Goal: Navigation & Orientation: Find specific page/section

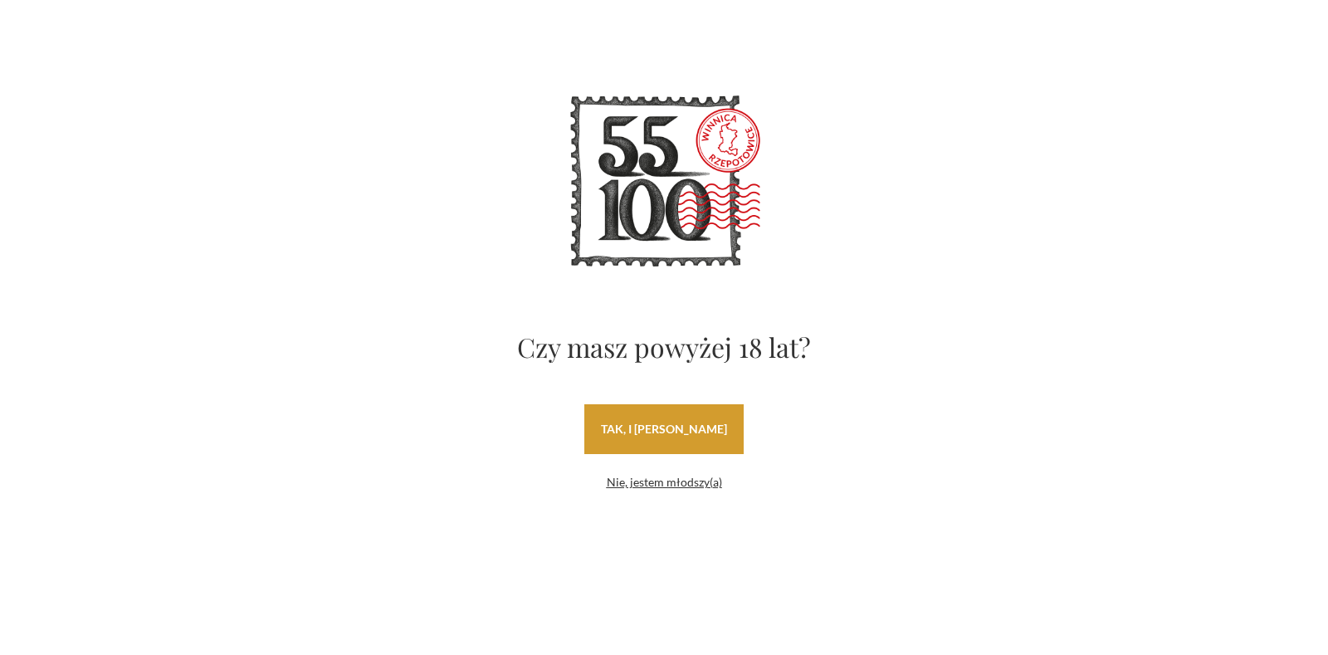
click at [660, 429] on link "tak, i uwielbiam wino" at bounding box center [663, 429] width 159 height 50
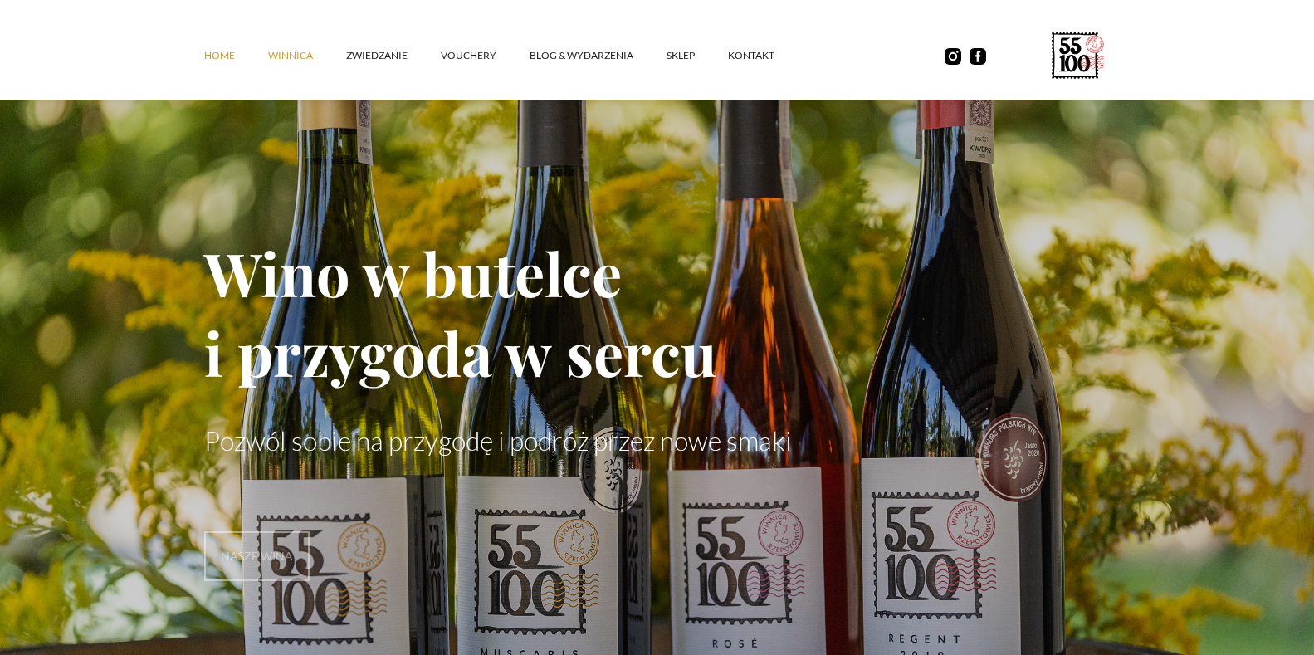
click at [290, 56] on link "winnica" at bounding box center [307, 56] width 78 height 50
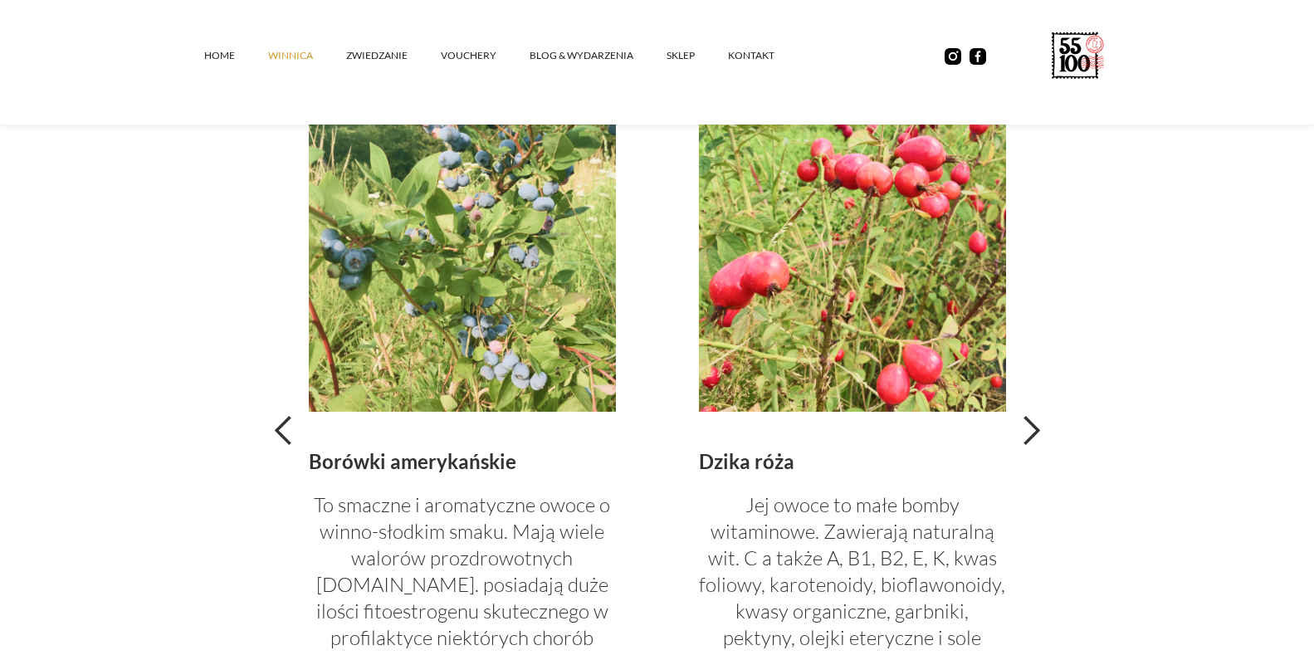
scroll to position [3320, 0]
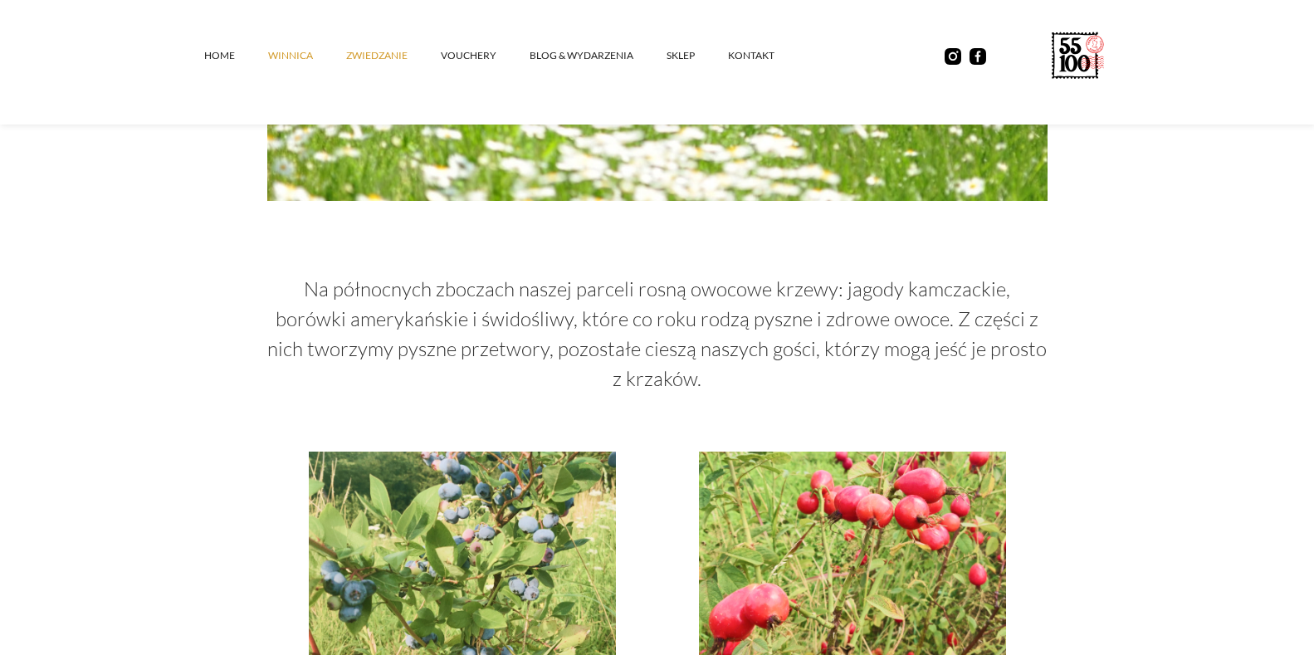
click at [385, 55] on link "ZWIEDZANIE" at bounding box center [393, 56] width 95 height 50
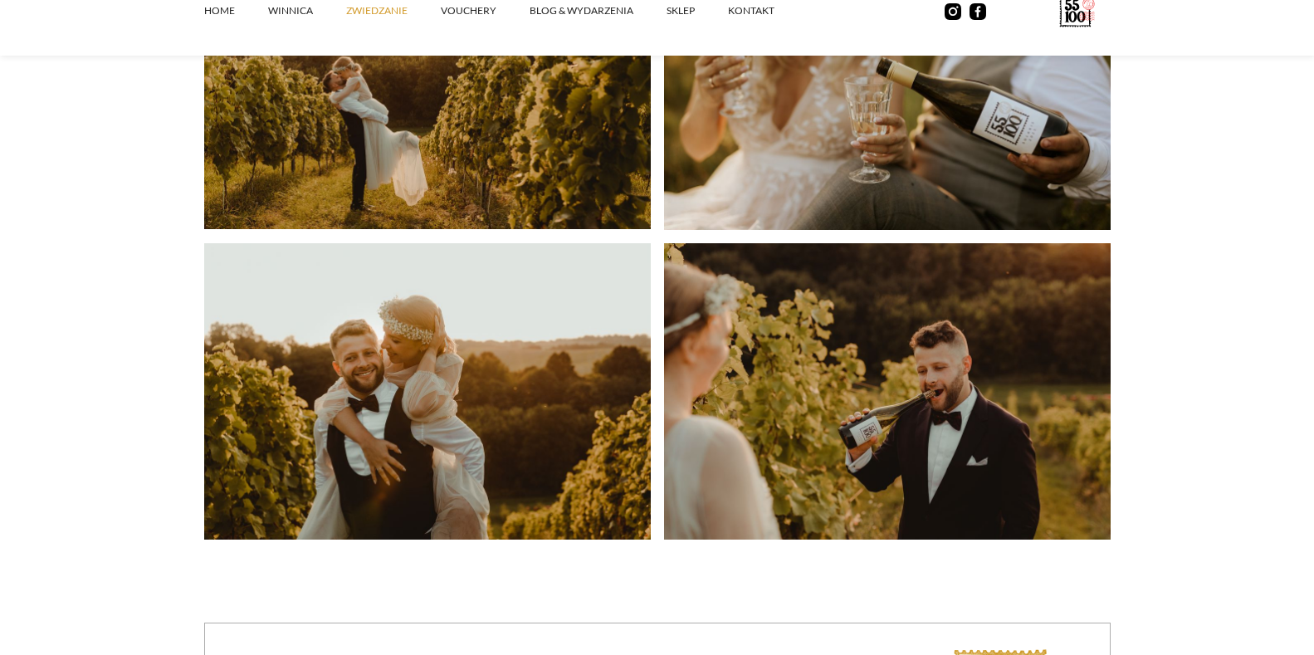
scroll to position [3983, 0]
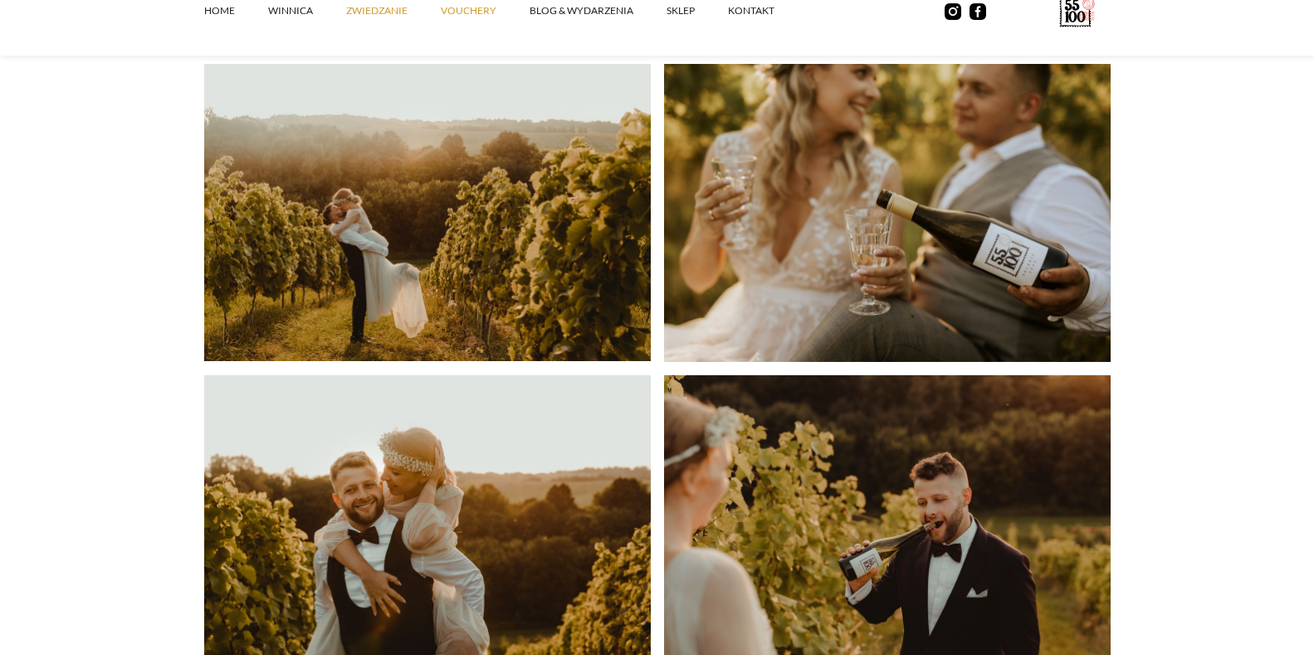
click at [456, 9] on link "vouchery" at bounding box center [485, 11] width 89 height 50
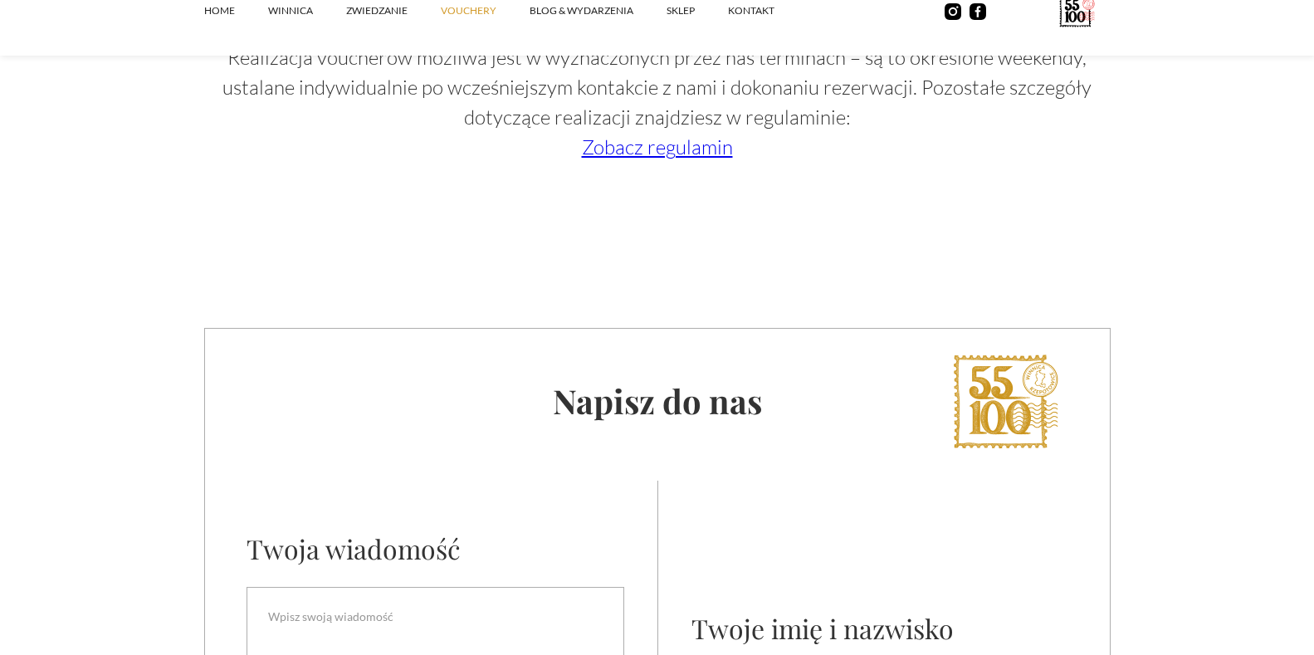
scroll to position [2905, 0]
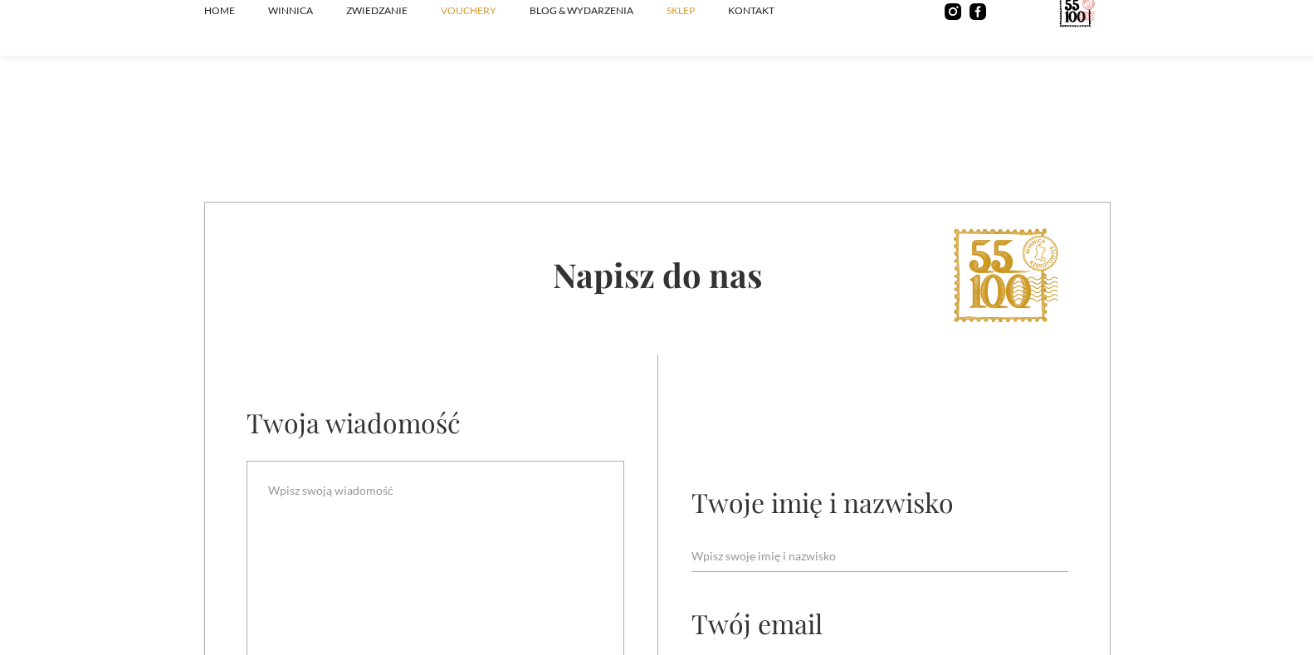
click at [672, 8] on link "SKLEP" at bounding box center [696, 11] width 61 height 50
